Goal: Information Seeking & Learning: Understand process/instructions

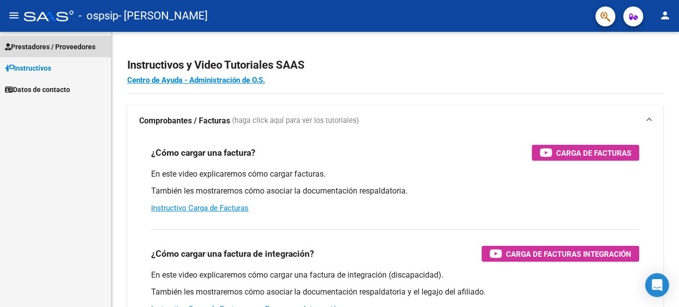
click at [65, 45] on span "Prestadores / Proveedores" at bounding box center [50, 46] width 90 height 11
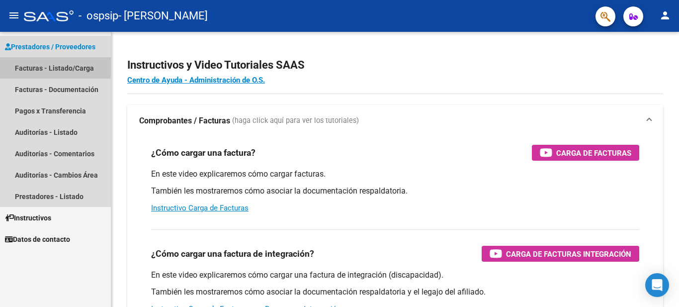
click at [60, 71] on link "Facturas - Listado/Carga" at bounding box center [55, 67] width 111 height 21
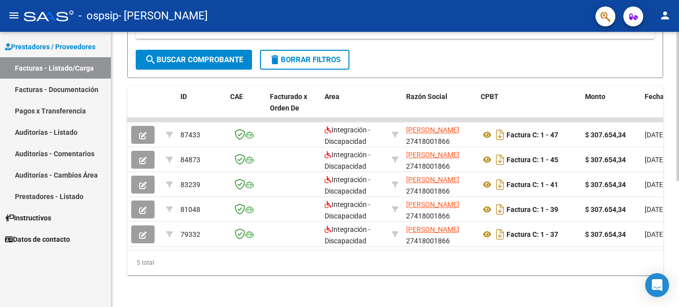
scroll to position [231, 0]
click at [668, 228] on div "Video tutorial PRESTADORES -> Listado de CPBTs Emitidos por Prestadores / Prove…" at bounding box center [396, 58] width 570 height 498
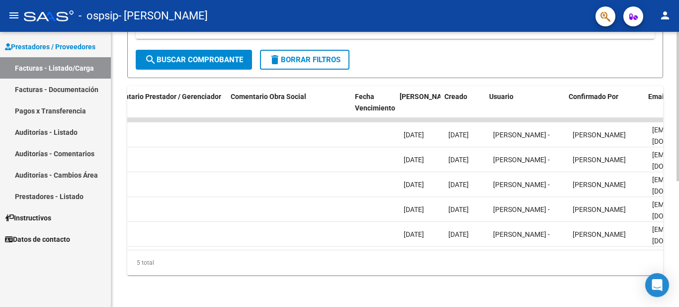
scroll to position [0, 1560]
